Goal: Transaction & Acquisition: Obtain resource

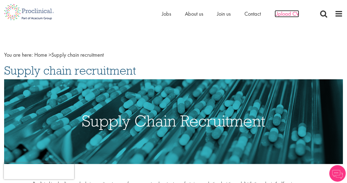
click at [287, 13] on span "Upload CV" at bounding box center [287, 13] width 24 height 7
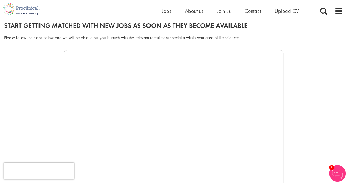
scroll to position [61, 0]
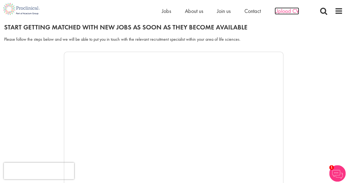
click at [287, 9] on span "Upload CV" at bounding box center [287, 10] width 24 height 7
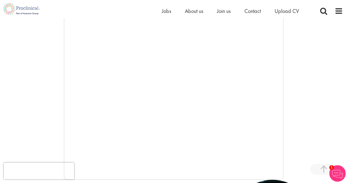
scroll to position [97, 0]
click at [196, 10] on span "About us" at bounding box center [194, 10] width 18 height 7
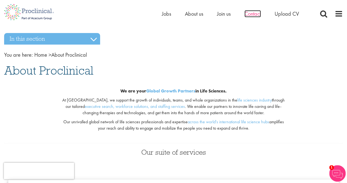
click at [251, 13] on span "Contact" at bounding box center [253, 13] width 16 height 7
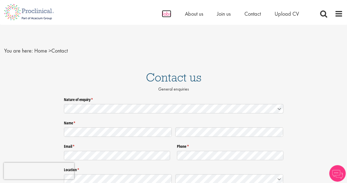
click at [166, 14] on span "Jobs" at bounding box center [166, 13] width 9 height 7
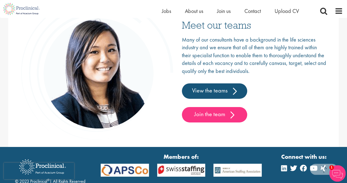
scroll to position [840, 0]
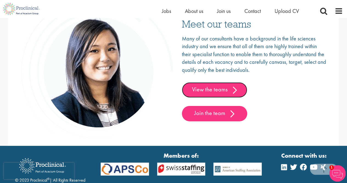
click at [225, 88] on link "View the teams" at bounding box center [214, 89] width 65 height 15
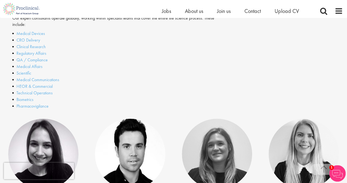
scroll to position [159, 0]
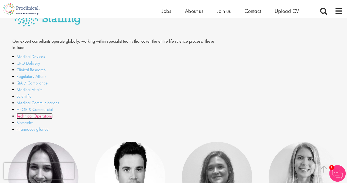
click at [43, 117] on link "Technical Operations" at bounding box center [34, 116] width 36 height 6
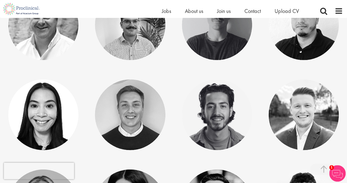
scroll to position [452, 0]
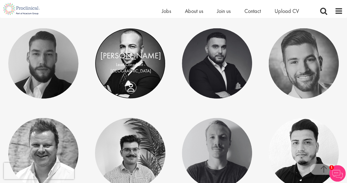
click at [137, 49] on link at bounding box center [130, 63] width 70 height 70
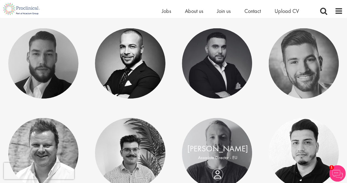
click at [217, 163] on div "[PERSON_NAME] Associate Director - EU" at bounding box center [218, 152] width 72 height 21
click at [219, 151] on link "[PERSON_NAME]" at bounding box center [217, 148] width 61 height 10
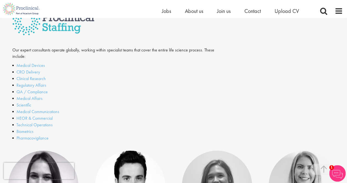
scroll to position [102, 0]
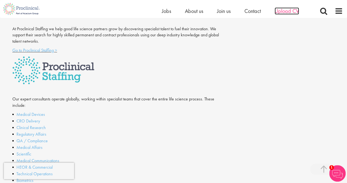
click at [284, 10] on span "Upload CV" at bounding box center [287, 10] width 24 height 7
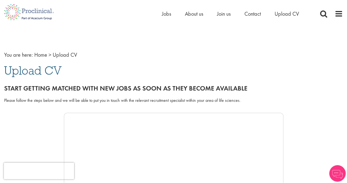
click at [23, 70] on span "Upload CV" at bounding box center [33, 70] width 58 height 15
click at [63, 55] on span "Upload CV" at bounding box center [65, 54] width 24 height 7
click at [41, 71] on span "Upload CV" at bounding box center [33, 70] width 58 height 15
click at [70, 54] on span "Upload CV" at bounding box center [65, 54] width 24 height 7
click at [25, 54] on span "You are here:" at bounding box center [18, 54] width 29 height 7
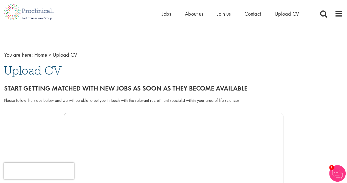
click at [62, 55] on span "Upload CV" at bounding box center [65, 54] width 24 height 7
click at [166, 15] on span "Jobs" at bounding box center [166, 13] width 9 height 7
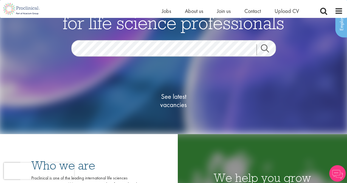
scroll to position [38, 0]
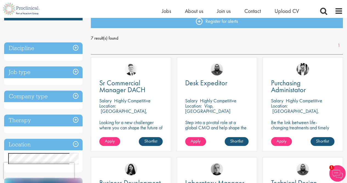
scroll to position [64, 0]
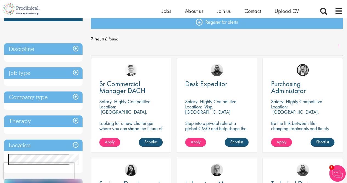
click at [303, 68] on img at bounding box center [303, 70] width 12 height 12
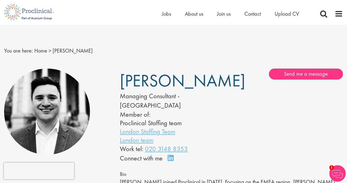
drag, startPoint x: 205, startPoint y: 83, endPoint x: 123, endPoint y: 77, distance: 82.3
click at [123, 77] on h1 "[PERSON_NAME]" at bounding box center [167, 80] width 95 height 13
copy span "[PERSON_NAME]"
